Goal: Task Accomplishment & Management: Manage account settings

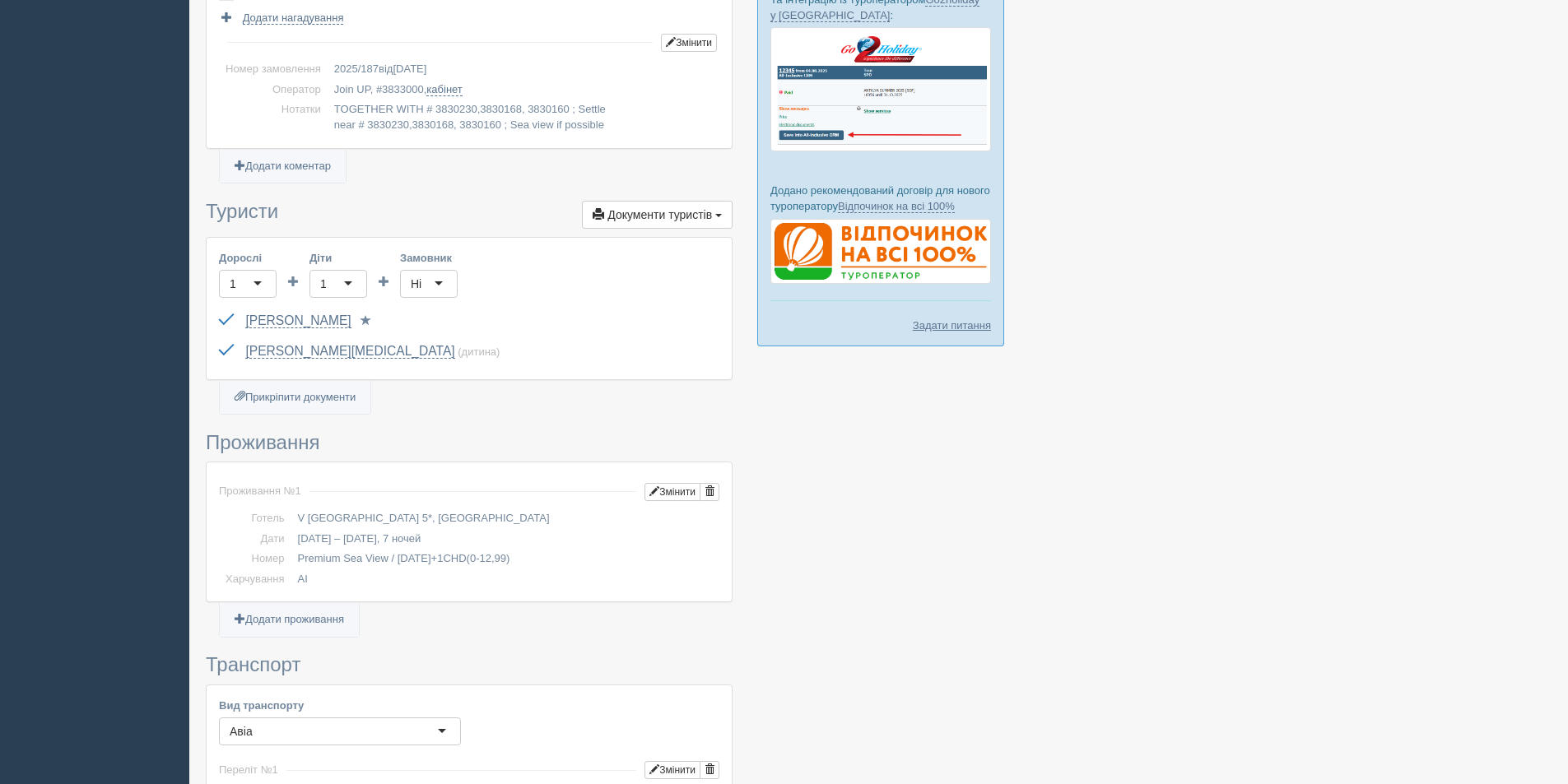
scroll to position [329, 0]
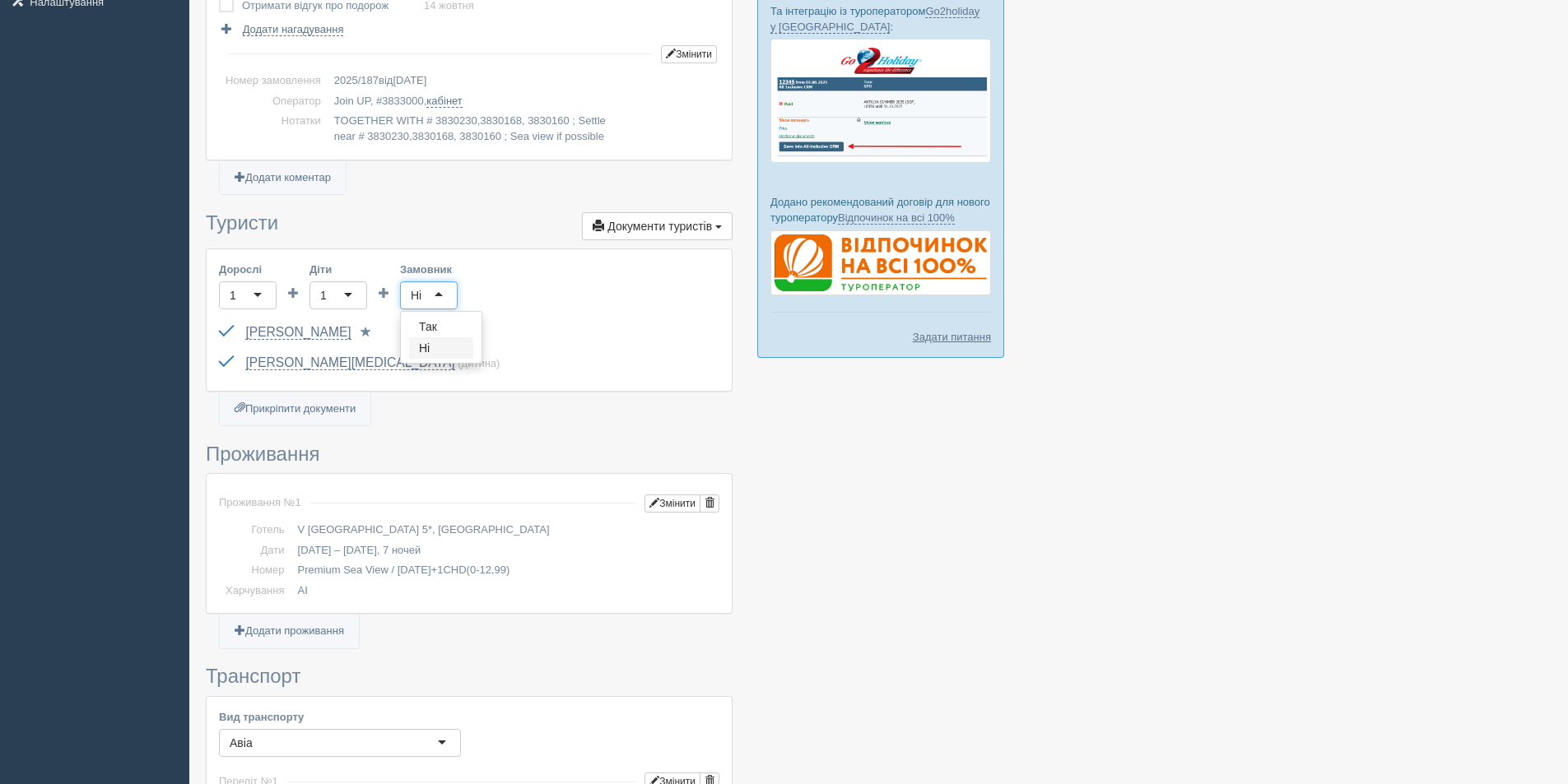
click at [430, 295] on div "Ні" at bounding box center [429, 295] width 57 height 28
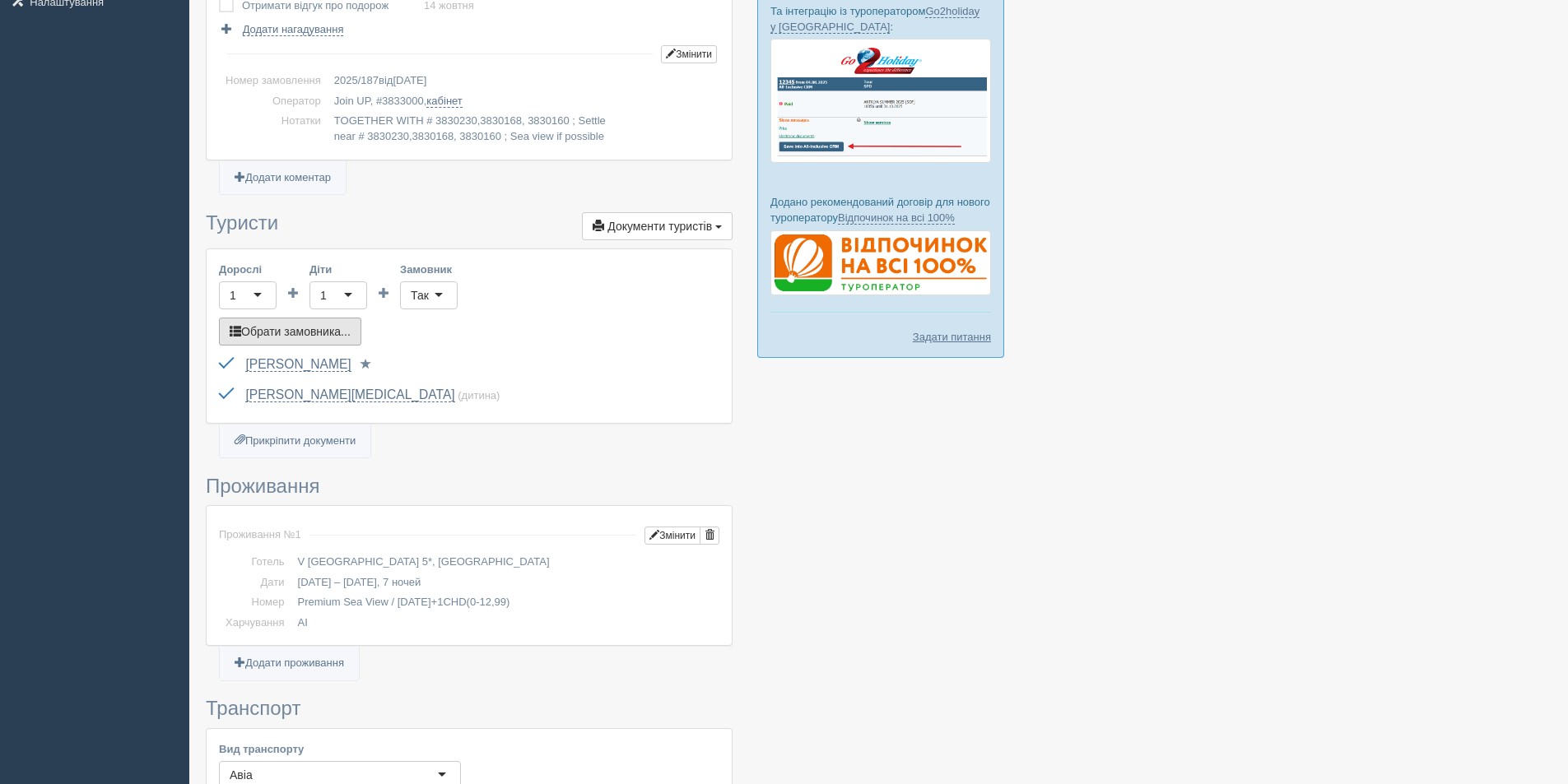
click at [352, 327] on button "Обрати замовника..." at bounding box center [290, 331] width 143 height 28
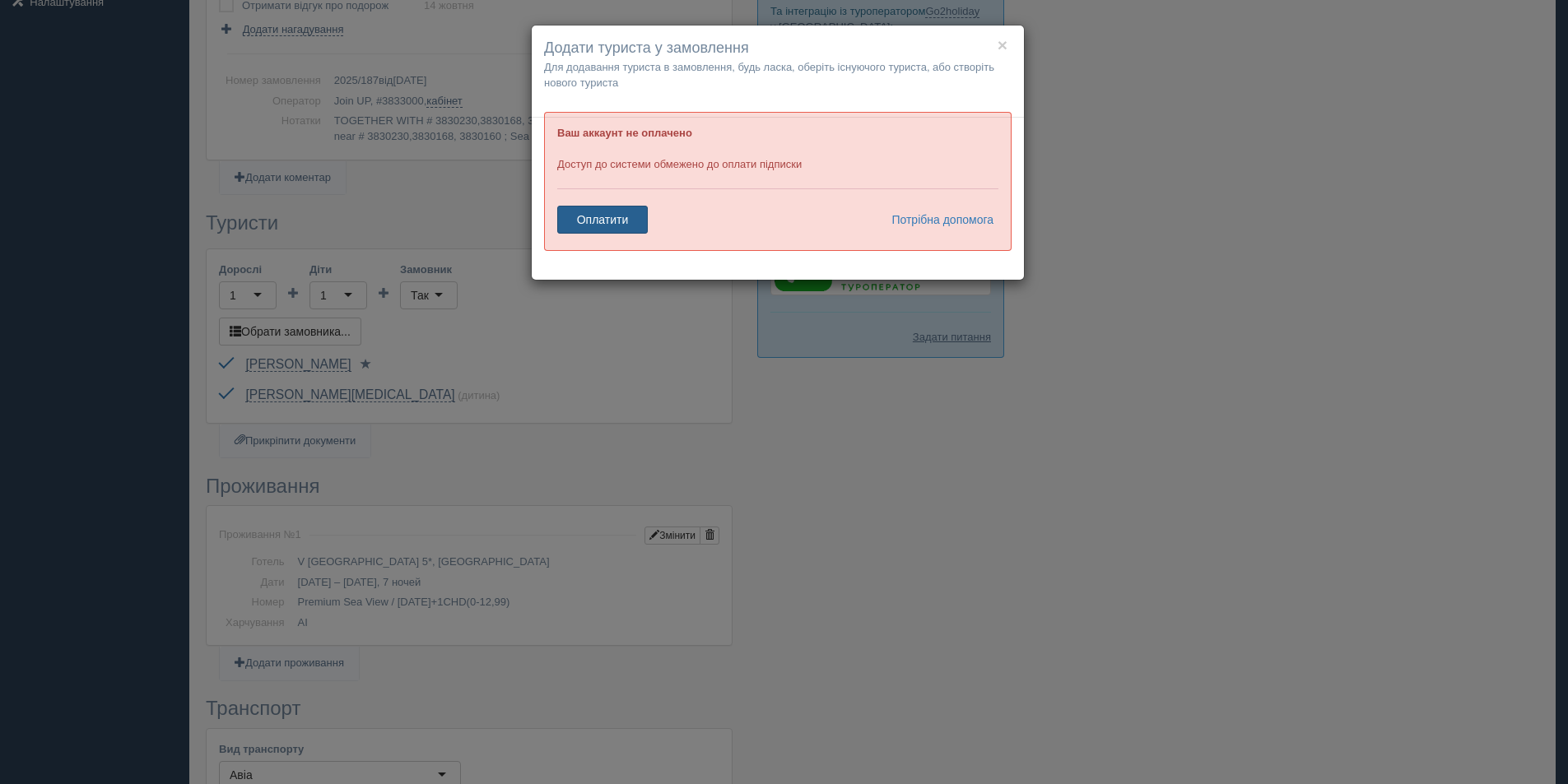
click at [595, 226] on link "Оплатити" at bounding box center [602, 219] width 91 height 28
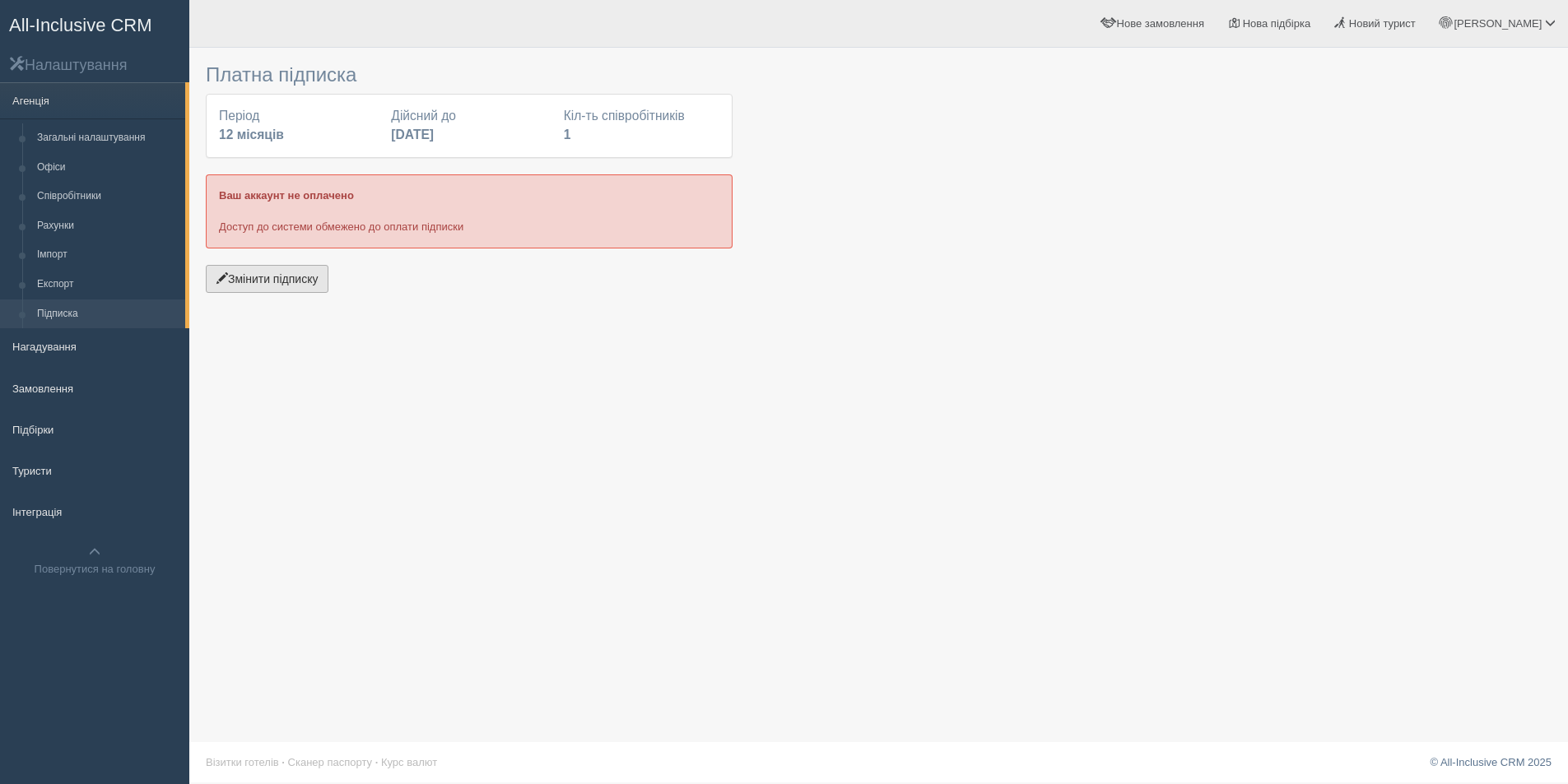
click at [322, 287] on button "Змінити підписку" at bounding box center [267, 279] width 123 height 28
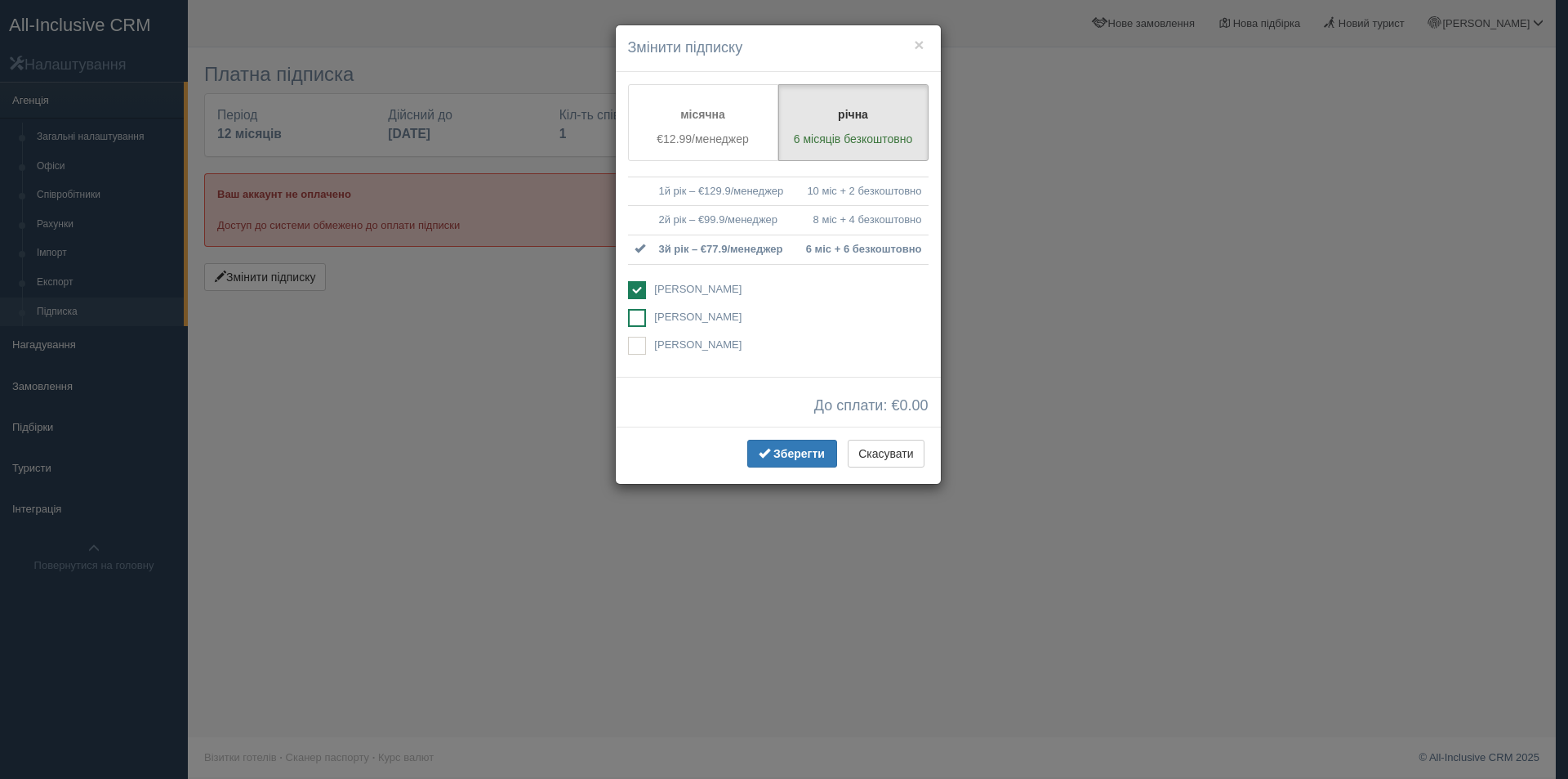
click at [672, 321] on span "[PERSON_NAME]" at bounding box center [698, 316] width 87 height 12
checkbox input "true"
click at [646, 286] on label "[PERSON_NAME] Доступ буде обмежено" at bounding box center [779, 291] width 300 height 20
checkbox input "false"
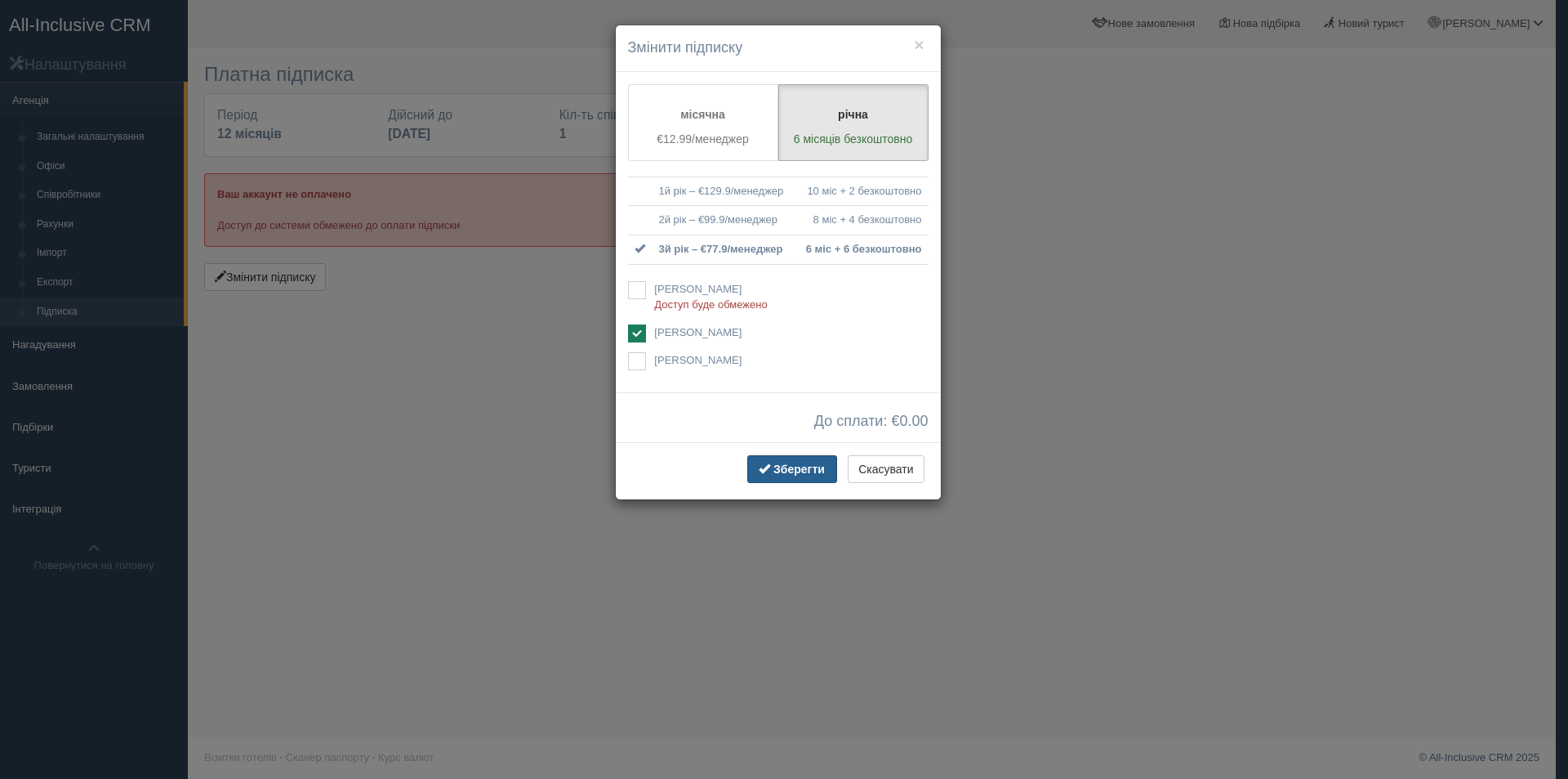
click at [812, 461] on button "Зберегти" at bounding box center [792, 469] width 90 height 28
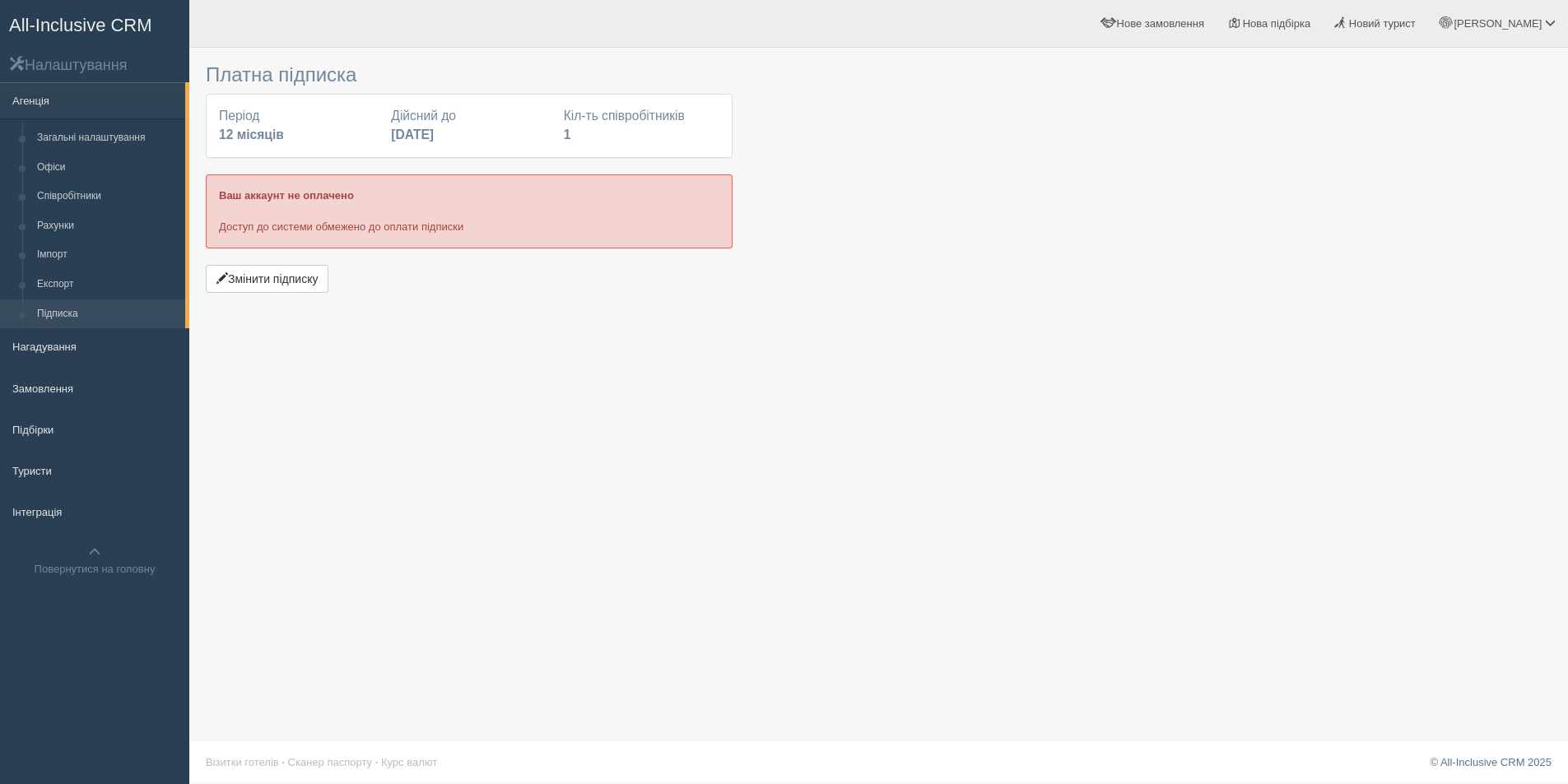
click at [79, 18] on span "All-Inclusive CRM" at bounding box center [80, 24] width 143 height 20
